Goal: Navigation & Orientation: Find specific page/section

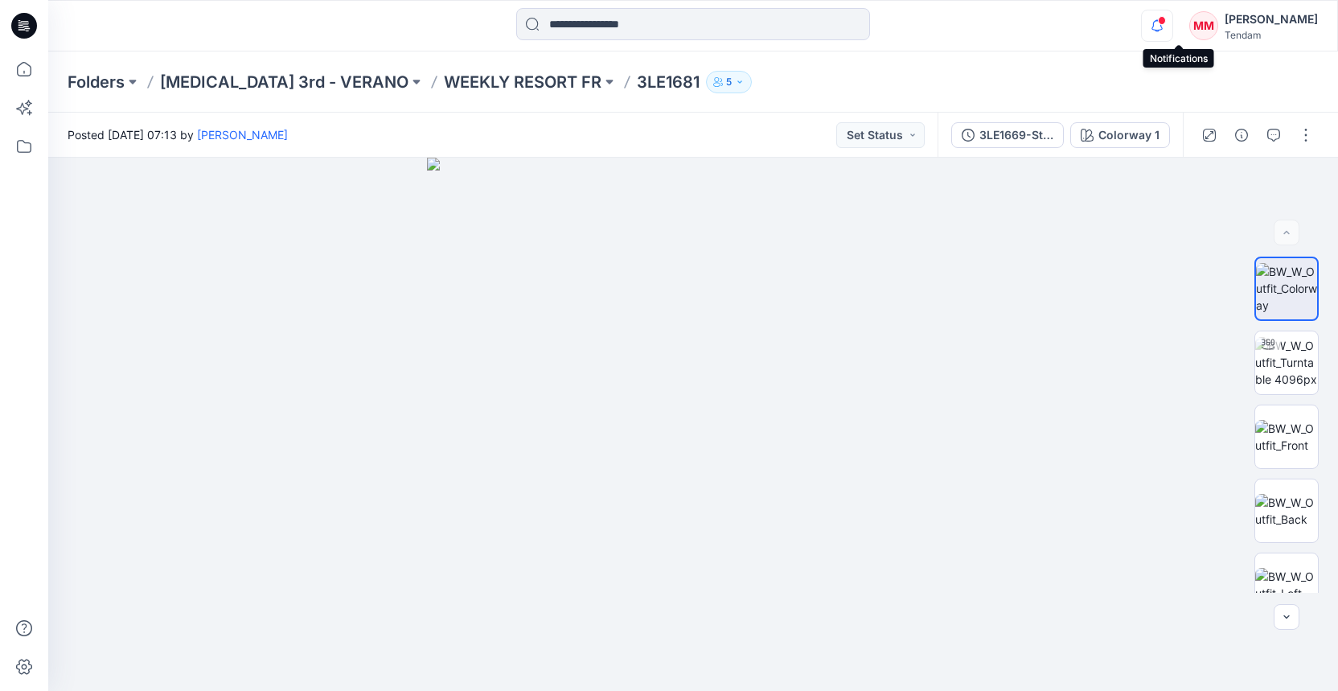
click at [1172, 28] on icon "button" at bounding box center [1157, 26] width 31 height 32
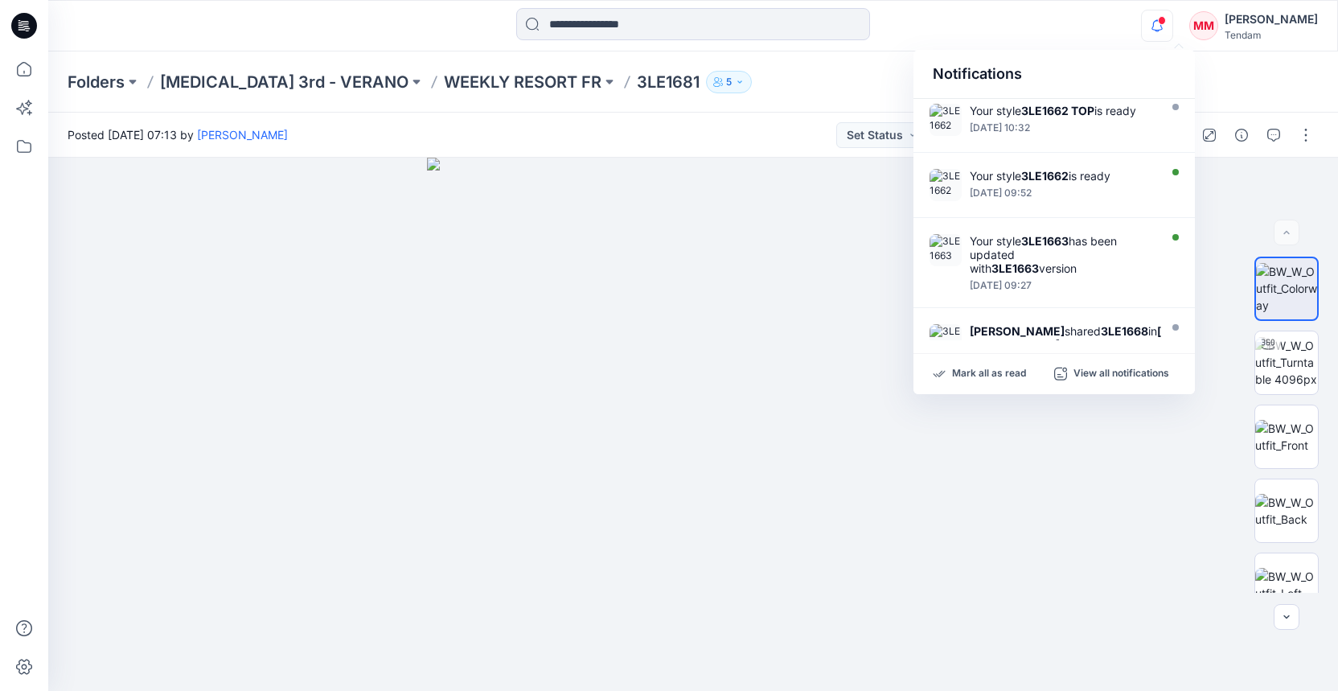
scroll to position [416, 0]
drag, startPoint x: 1003, startPoint y: 372, endPoint x: 966, endPoint y: 356, distance: 40.3
click at [1002, 372] on p "Mark all as read" at bounding box center [989, 374] width 74 height 14
click at [104, 78] on p "Folders" at bounding box center [96, 82] width 57 height 23
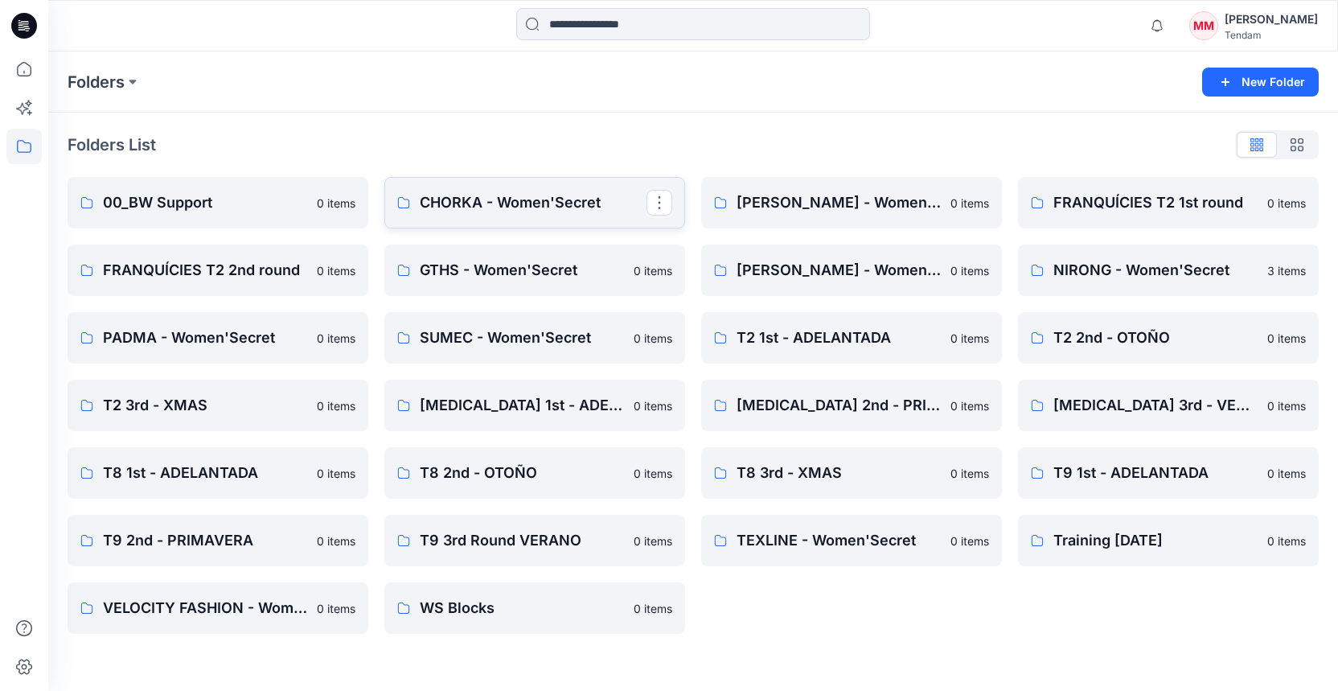
click at [440, 199] on p "CHORKA - Women'Secret" at bounding box center [533, 202] width 227 height 23
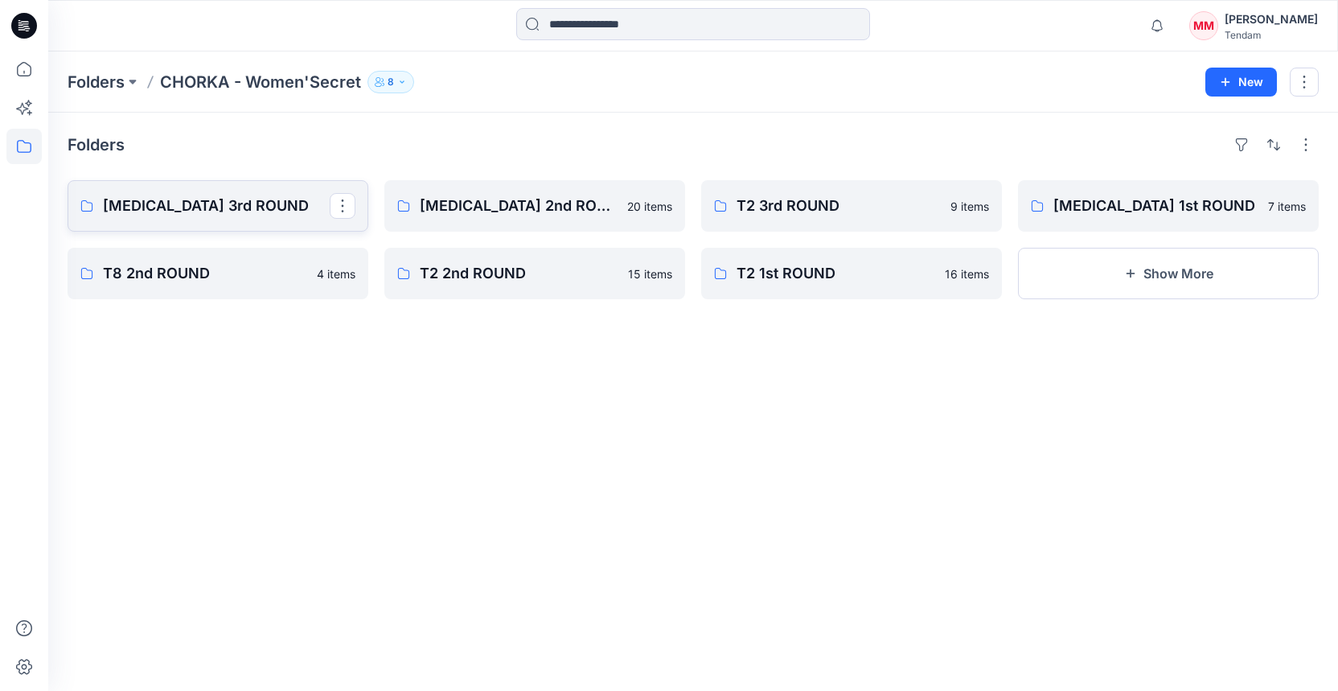
click at [206, 215] on p "[MEDICAL_DATA] 3rd ROUND" at bounding box center [216, 206] width 227 height 23
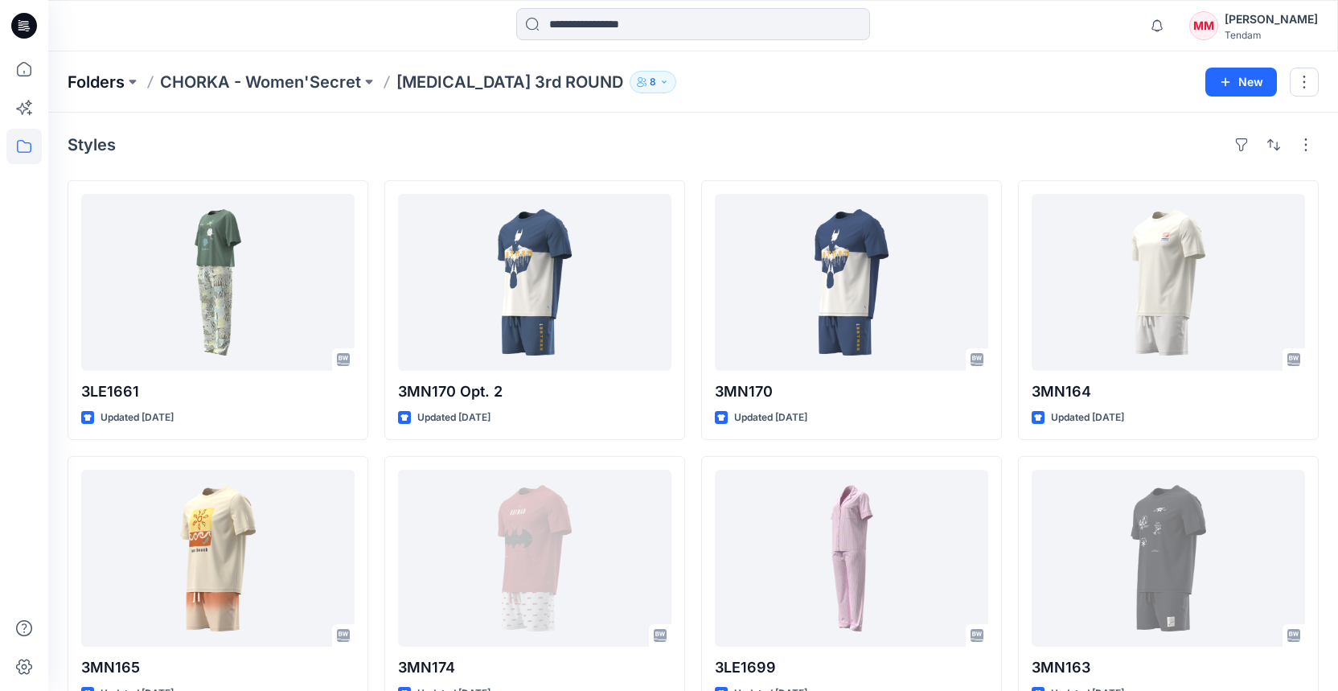
click at [97, 81] on p "Folders" at bounding box center [96, 82] width 57 height 23
